Goal: Task Accomplishment & Management: Manage account settings

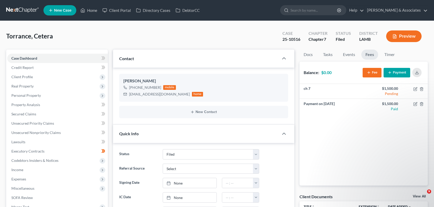
select select "8"
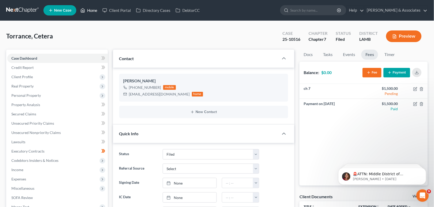
click at [88, 11] on link "Home" at bounding box center [89, 10] width 22 height 9
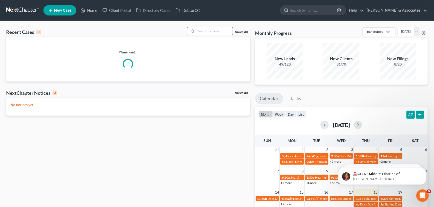
click at [203, 34] on input "search" at bounding box center [215, 31] width 36 height 8
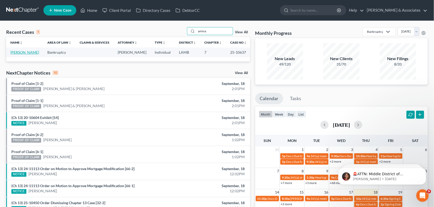
type input "amina"
click at [19, 52] on link "[PERSON_NAME]" at bounding box center [24, 52] width 29 height 4
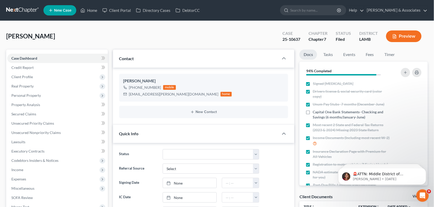
scroll to position [266, 0]
click at [369, 54] on link "Fees" at bounding box center [370, 55] width 17 height 10
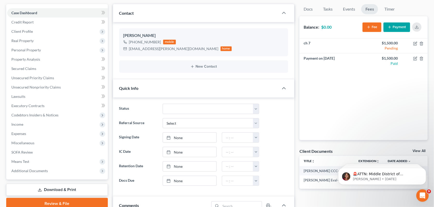
scroll to position [40, 0]
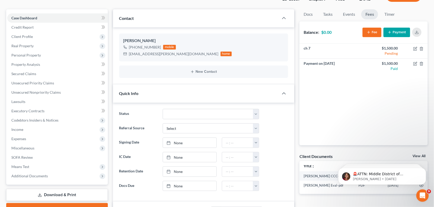
click at [184, 32] on div "[PERSON_NAME] [PHONE_NUMBER] mobile [EMAIL_ADDRESS][PERSON_NAME][DOMAIN_NAME] h…" at bounding box center [204, 55] width 182 height 57
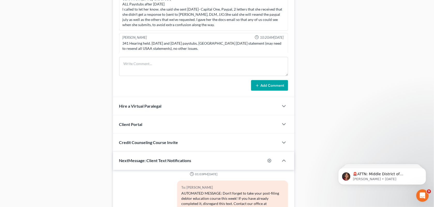
scroll to position [308, 0]
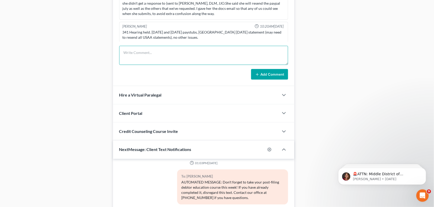
click at [183, 64] on textarea at bounding box center [203, 55] width 169 height 19
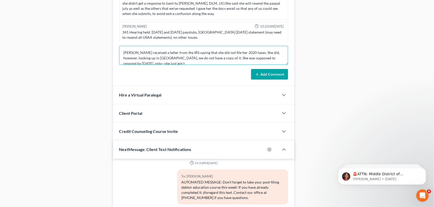
scroll to position [1, 0]
click at [162, 63] on textarea "[PERSON_NAME] received a letter from the IRS saying that she did not file her 2…" at bounding box center [203, 55] width 169 height 19
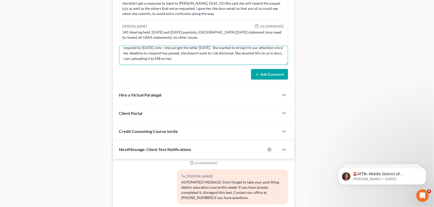
scroll to position [16, 0]
click at [184, 57] on textarea "[PERSON_NAME] received a letter from the IRS saying that she did not file her 2…" at bounding box center [203, 55] width 169 height 19
click at [133, 59] on textarea "[PERSON_NAME] received a letter from the IRS saying that she did not file her 2…" at bounding box center [203, 55] width 169 height 19
click at [278, 60] on textarea "[PERSON_NAME] received a letter from the IRS saying that she did not file her 2…" at bounding box center [203, 55] width 169 height 19
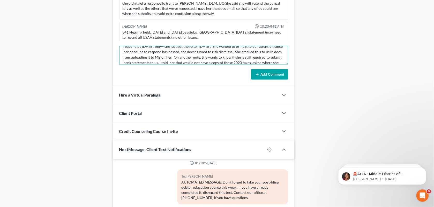
scroll to position [23, 0]
type textarea "[PERSON_NAME] received a letter from the IRS saying that she did not file her 2…"
click at [280, 75] on button "Add Comment" at bounding box center [269, 74] width 37 height 11
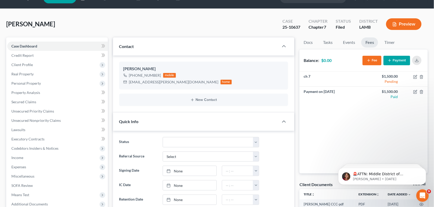
scroll to position [0, 0]
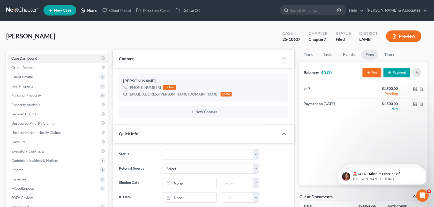
click at [87, 11] on link "Home" at bounding box center [89, 10] width 22 height 9
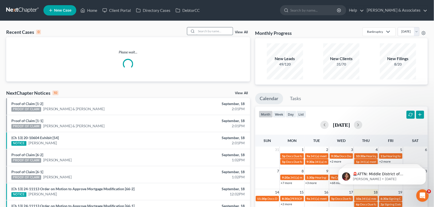
click at [203, 30] on input "search" at bounding box center [215, 31] width 36 height 8
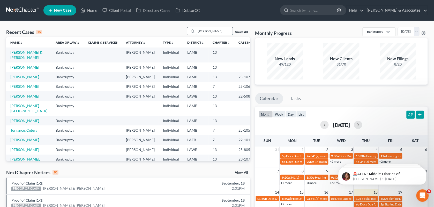
type input "[PERSON_NAME]"
click at [243, 21] on div "Recent Cases 15 [PERSON_NAME] View All Name unfold_more expand_more expand_less…" at bounding box center [217, 192] width 434 height 342
click at [219, 32] on input "[PERSON_NAME]" at bounding box center [215, 31] width 36 height 8
click at [173, 173] on div "NextChapter Notices 10 View All" at bounding box center [128, 174] width 244 height 8
click at [205, 30] on input "search" at bounding box center [215, 31] width 36 height 8
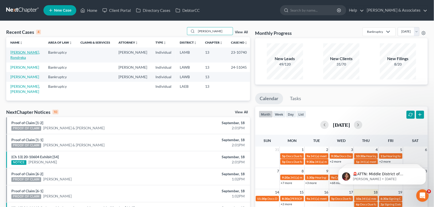
type input "[PERSON_NAME]"
click at [29, 51] on link "[PERSON_NAME], Rondreka" at bounding box center [24, 55] width 29 height 10
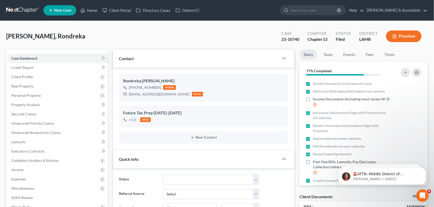
scroll to position [108, 0]
drag, startPoint x: 158, startPoint y: 87, endPoint x: 135, endPoint y: 87, distance: 23.8
click at [135, 87] on div "+1 (225) 939-5690" at bounding box center [145, 87] width 32 height 5
copy div "225) 939-5690"
